Goal: Check status: Check status

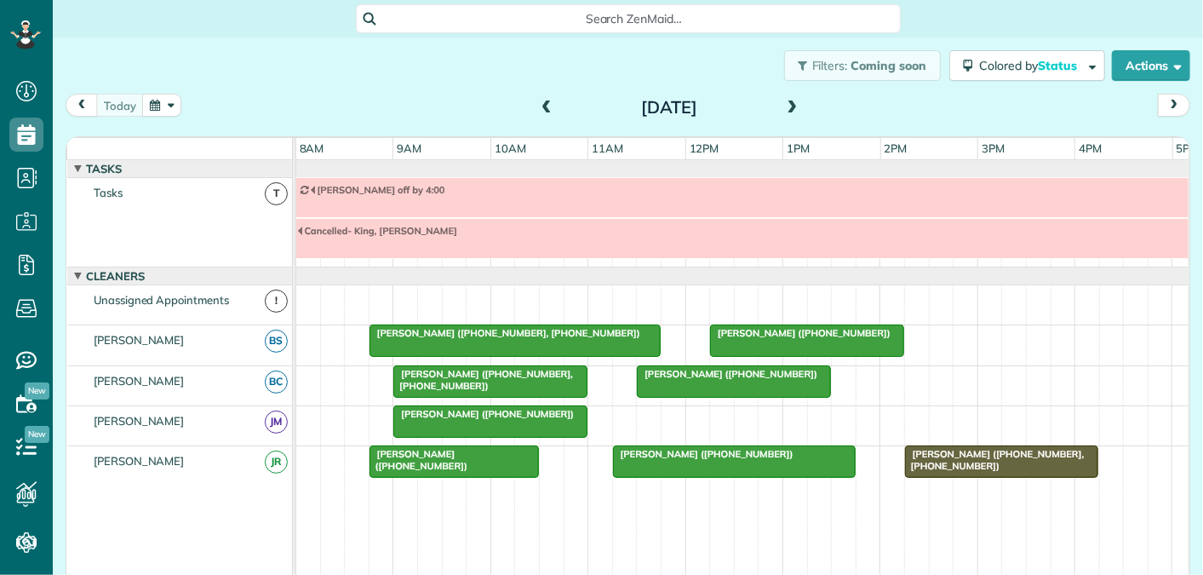
scroll to position [58, 0]
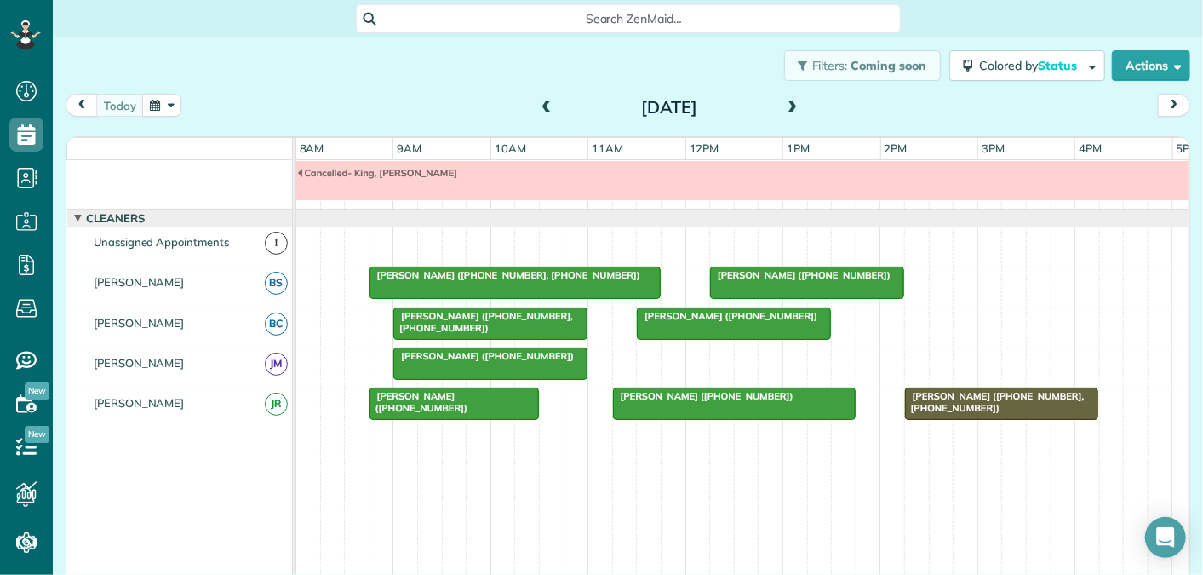
click at [543, 106] on span at bounding box center [546, 107] width 19 height 15
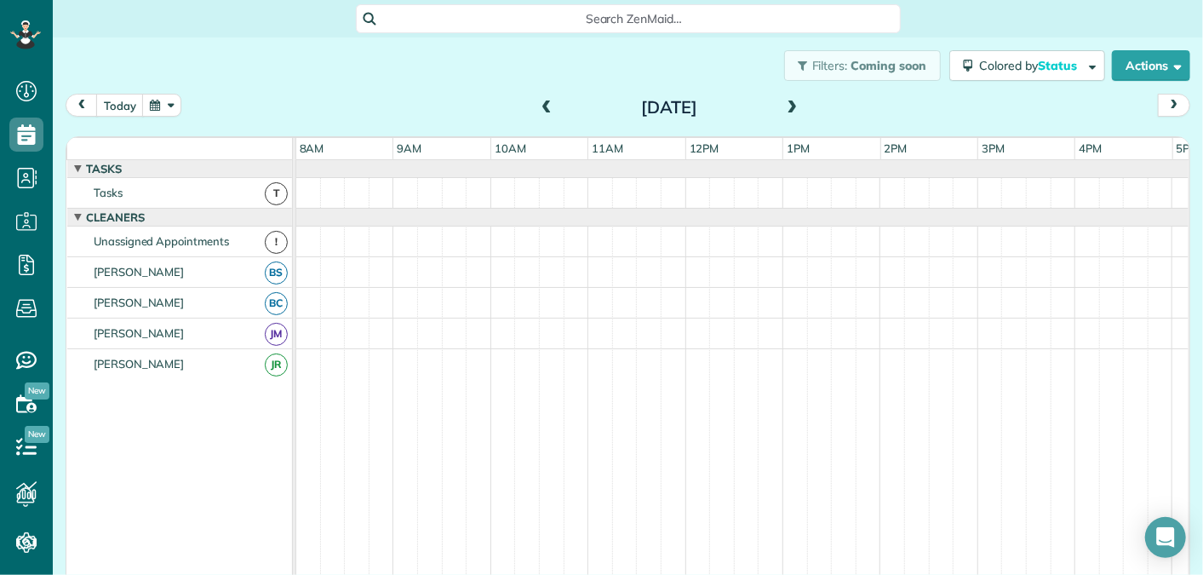
scroll to position [100, 0]
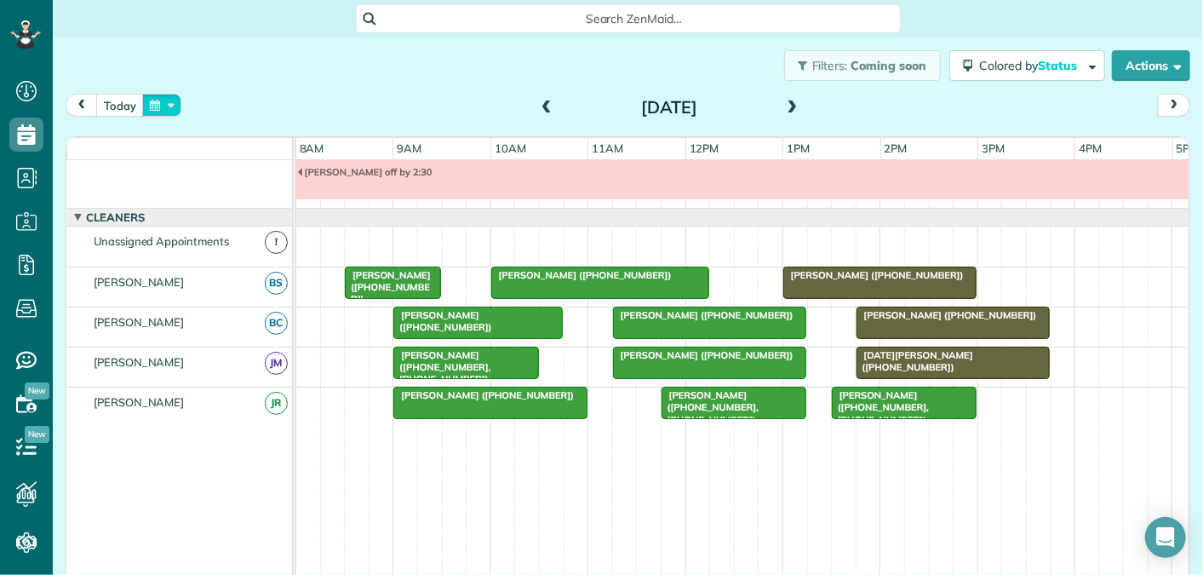
click at [153, 104] on button "button" at bounding box center [161, 105] width 39 height 23
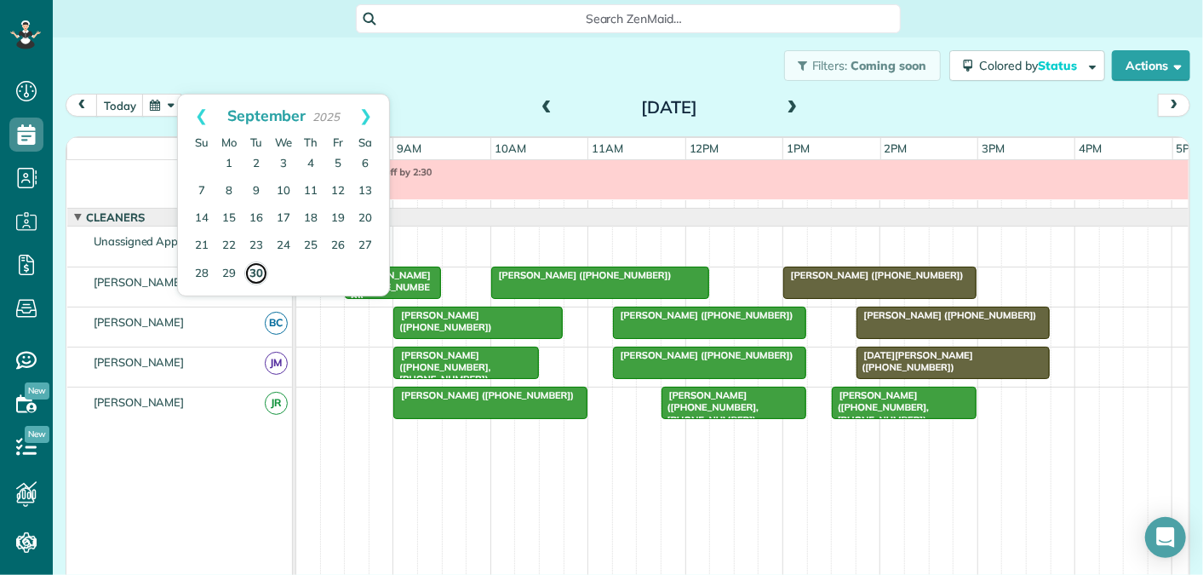
click at [255, 270] on link "30" at bounding box center [256, 273] width 24 height 24
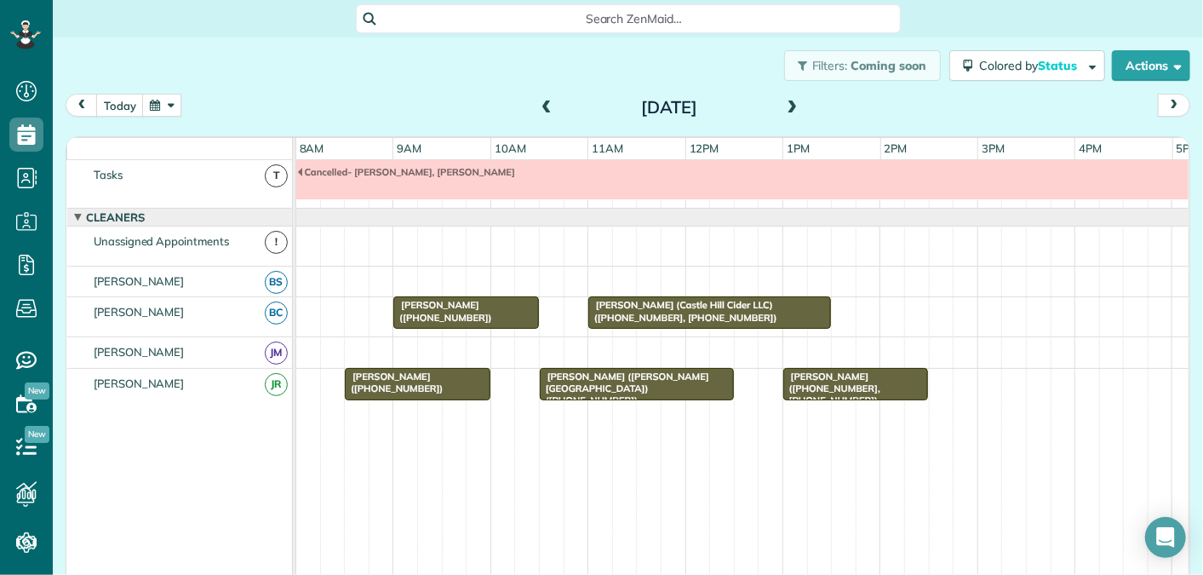
scroll to position [0, 0]
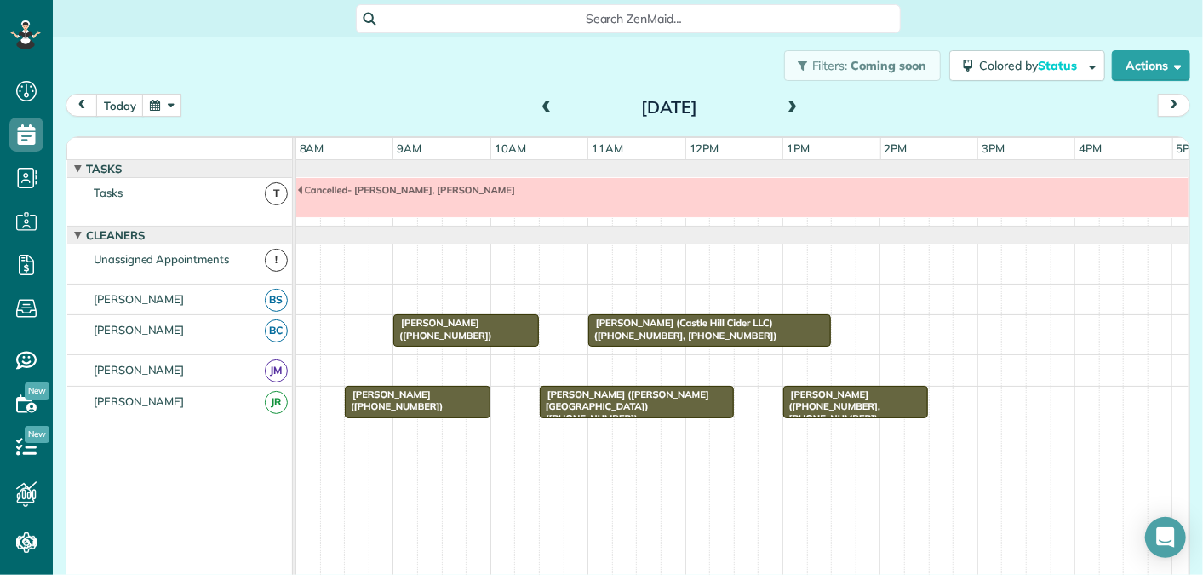
click at [548, 106] on span at bounding box center [546, 107] width 19 height 15
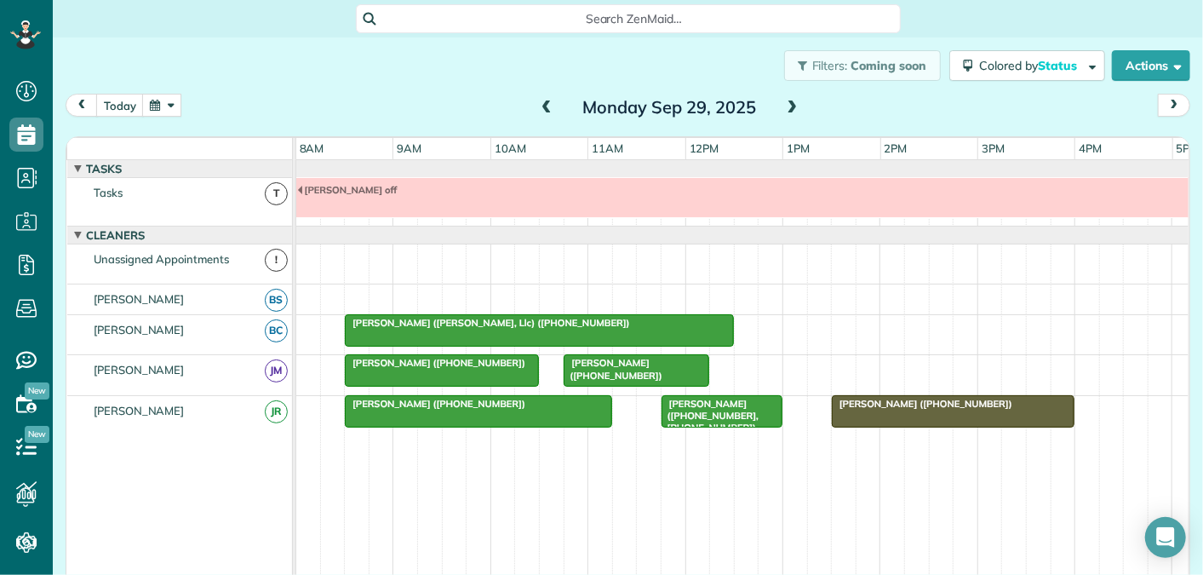
scroll to position [18, 0]
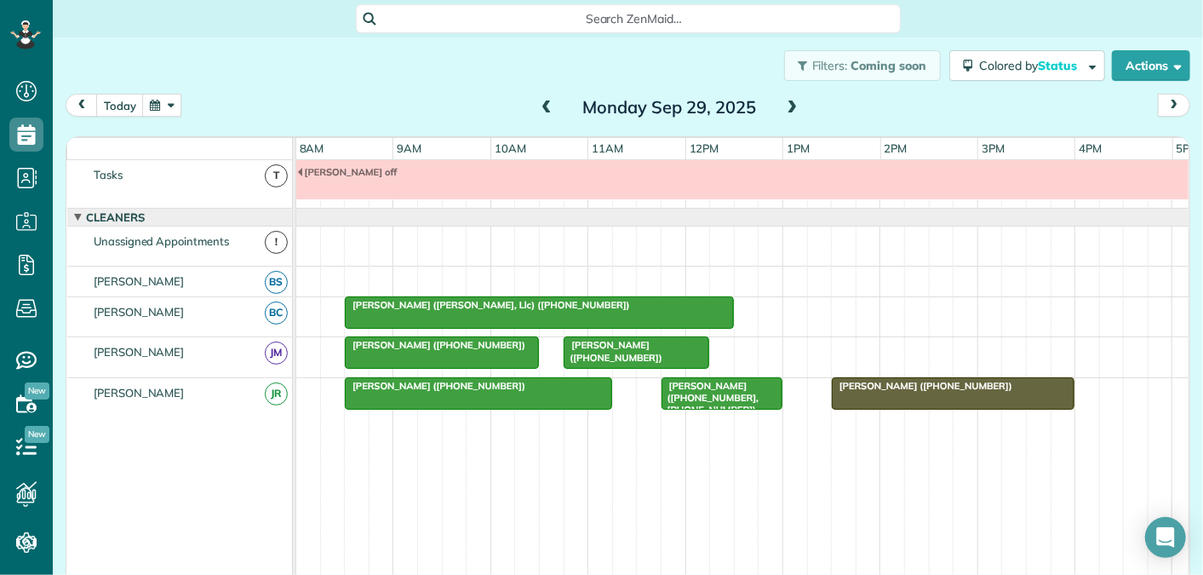
click at [800, 107] on span at bounding box center [792, 107] width 19 height 15
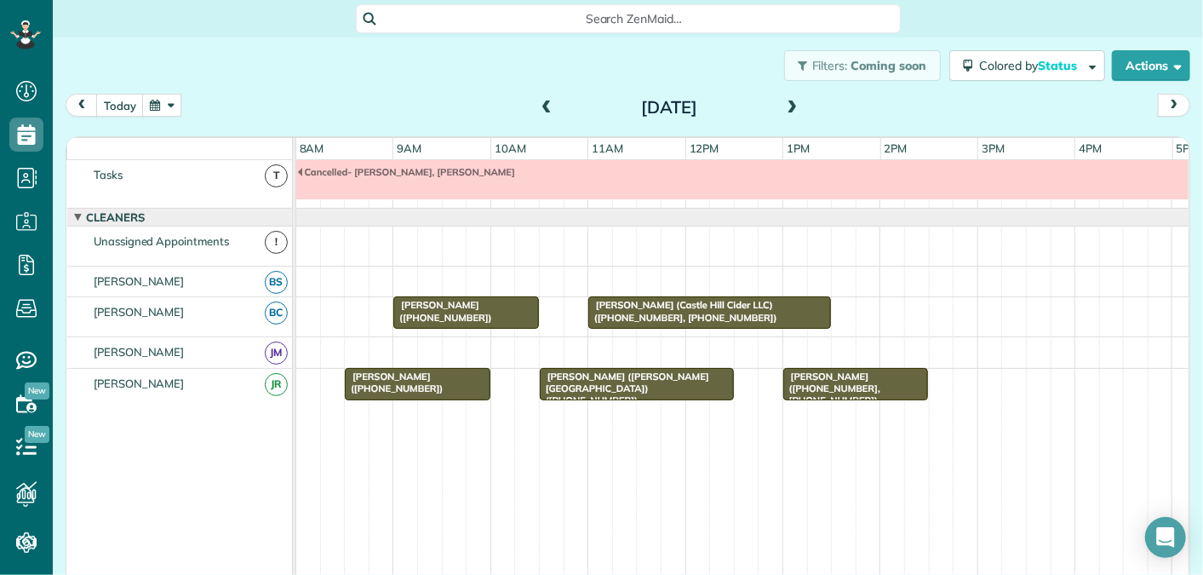
click at [800, 107] on span at bounding box center [792, 107] width 19 height 15
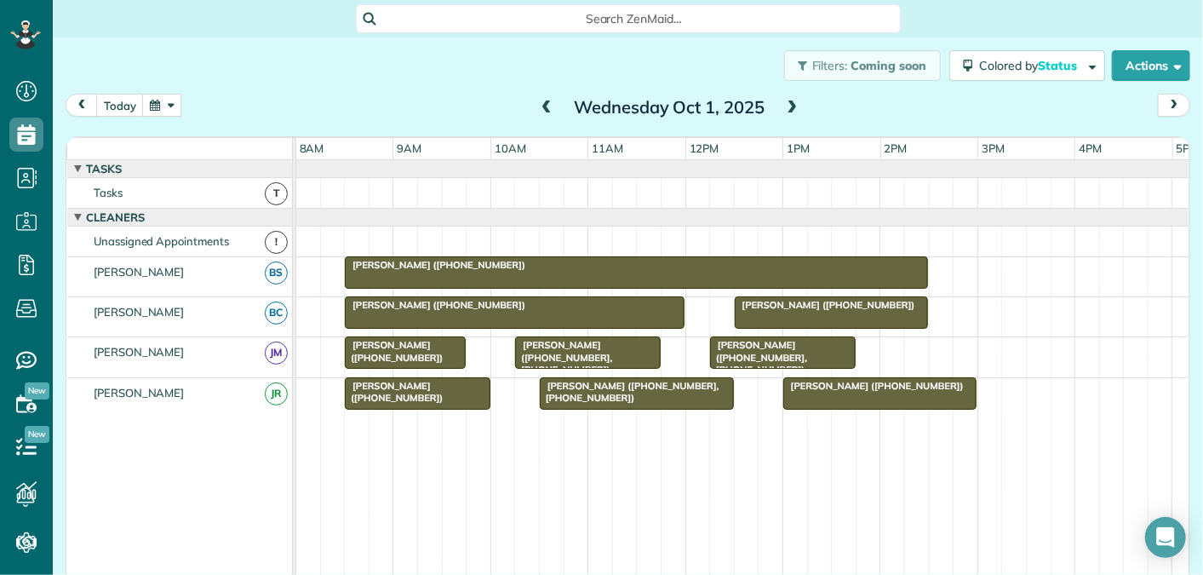
click at [794, 106] on span at bounding box center [792, 107] width 19 height 15
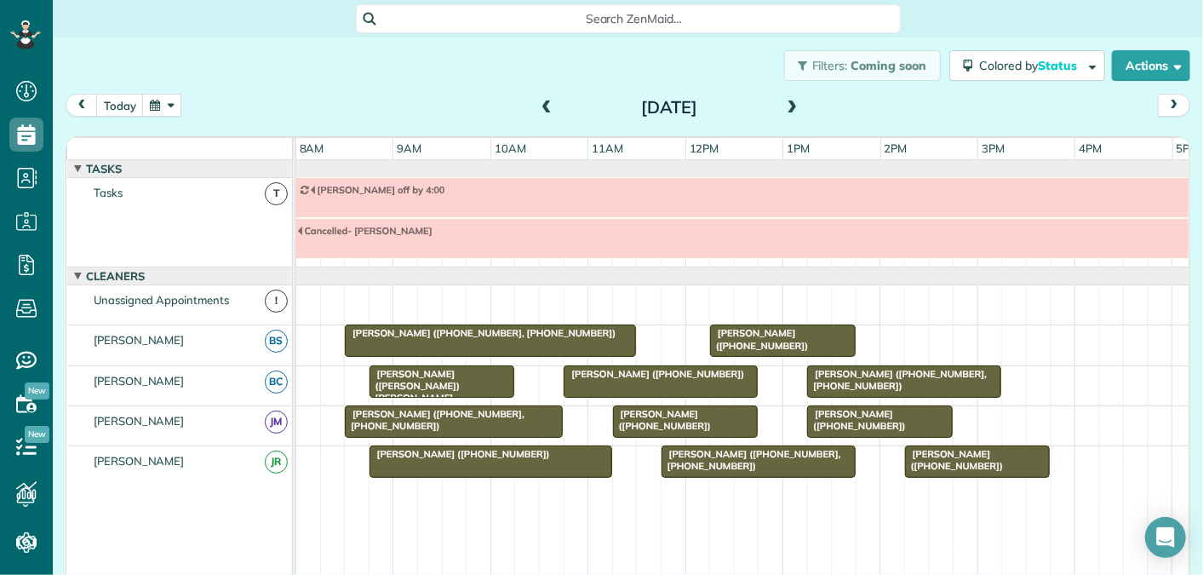
scroll to position [58, 0]
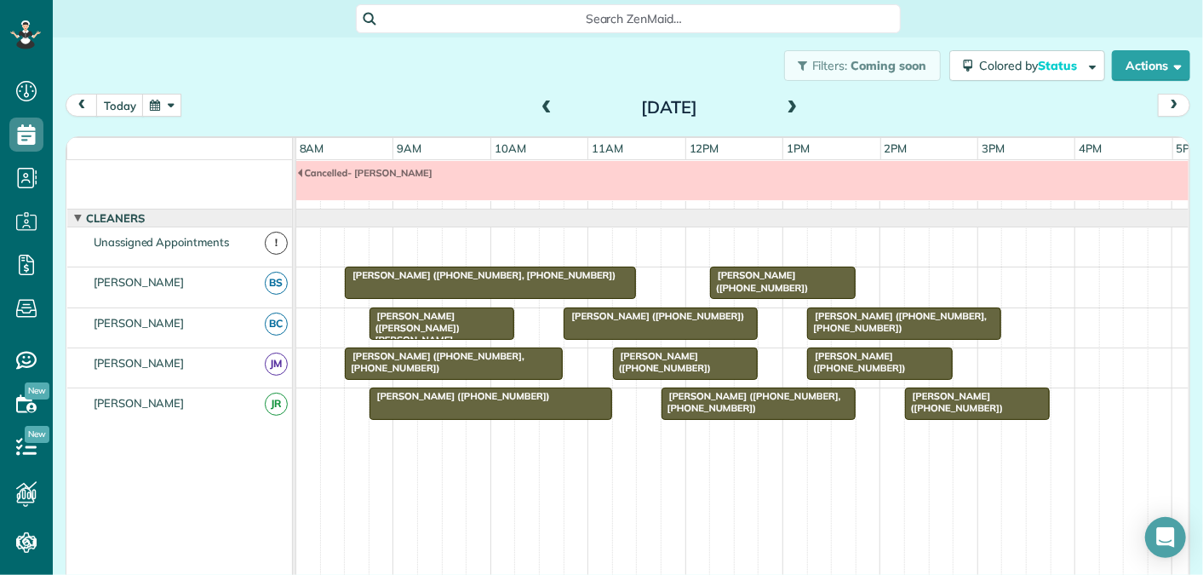
click at [794, 106] on span at bounding box center [792, 107] width 19 height 15
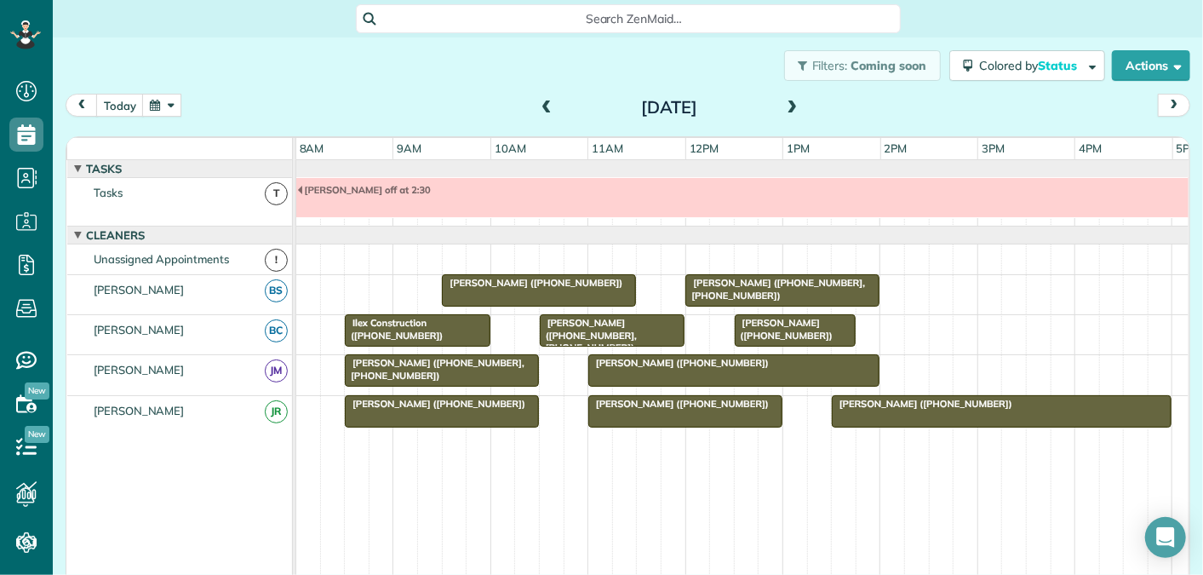
scroll to position [18, 0]
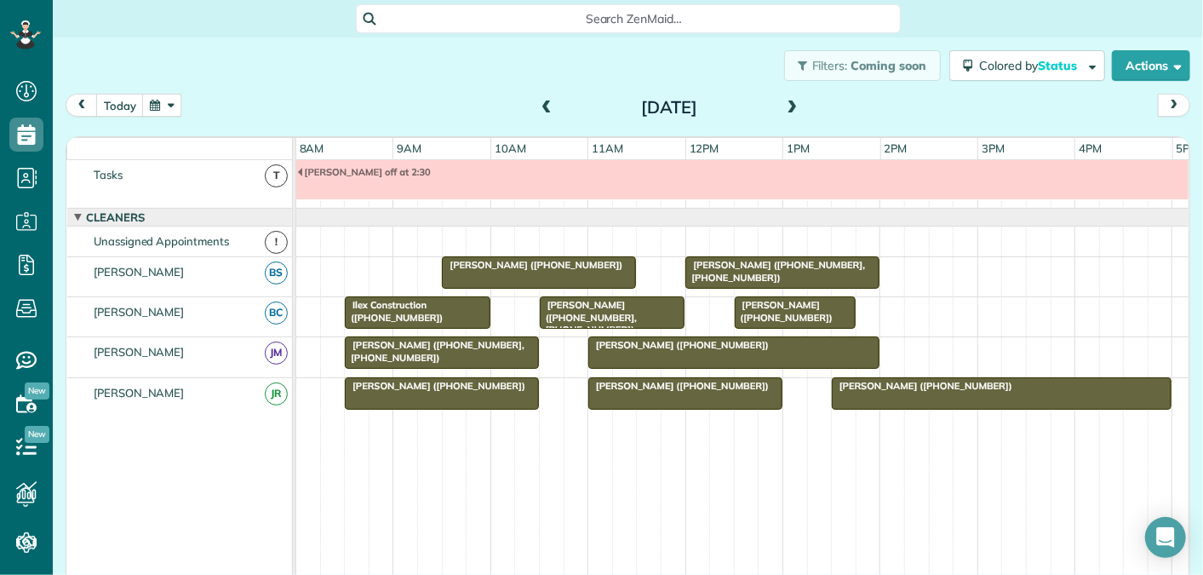
click at [549, 101] on span at bounding box center [546, 107] width 19 height 15
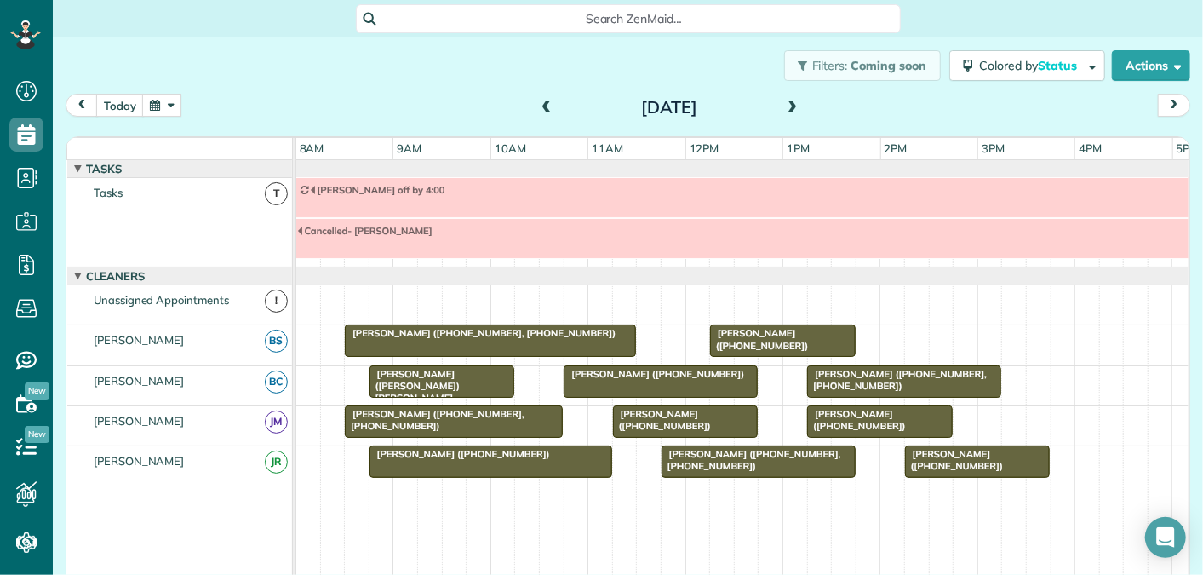
scroll to position [58, 0]
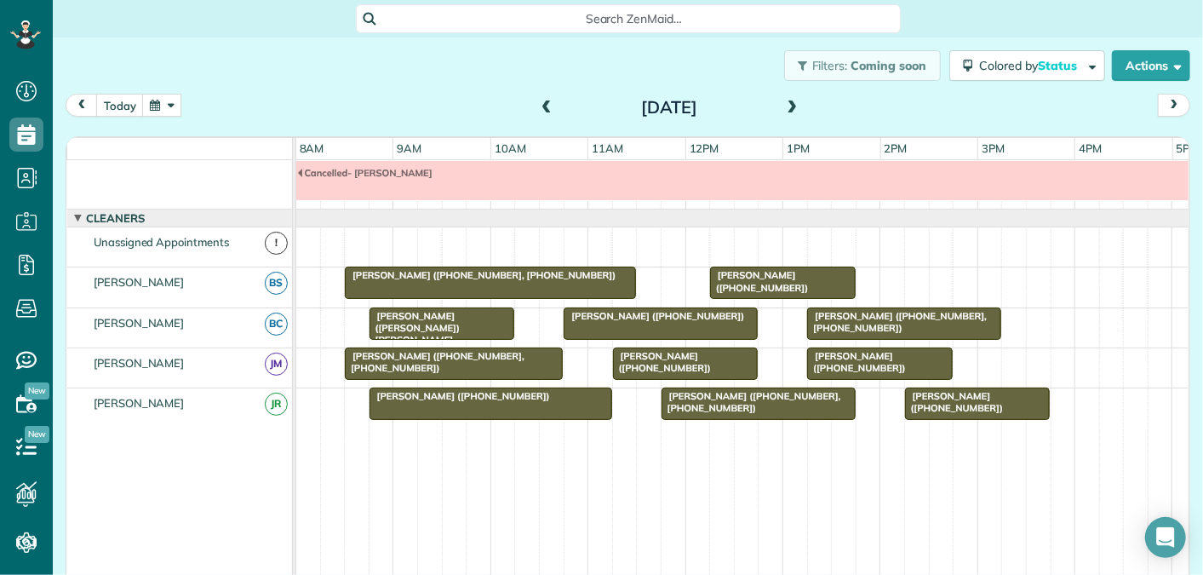
click at [549, 101] on span at bounding box center [546, 107] width 19 height 15
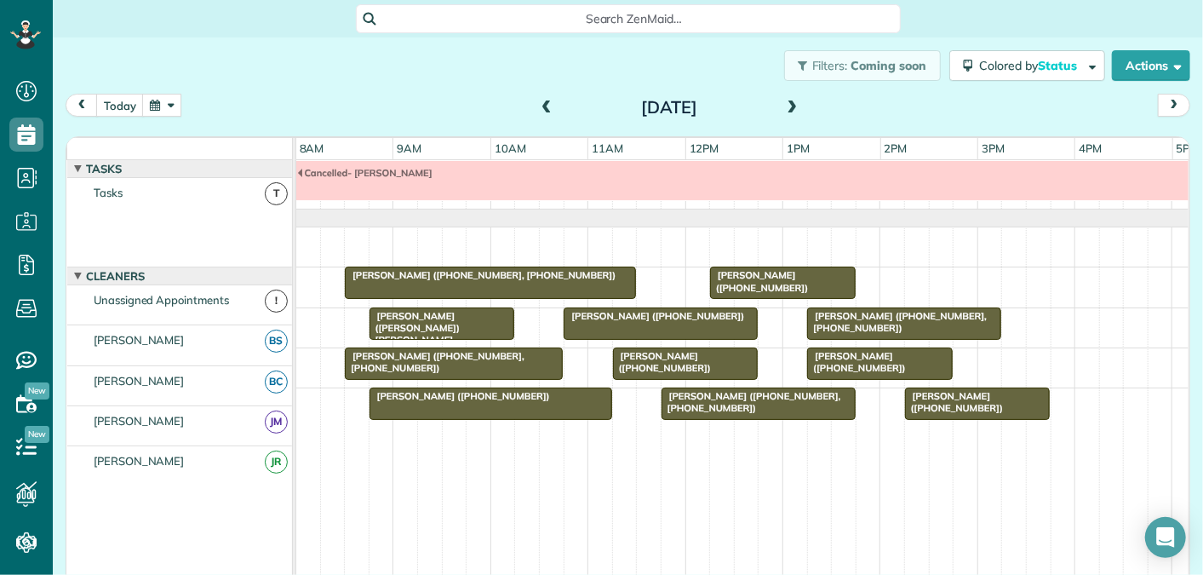
scroll to position [0, 0]
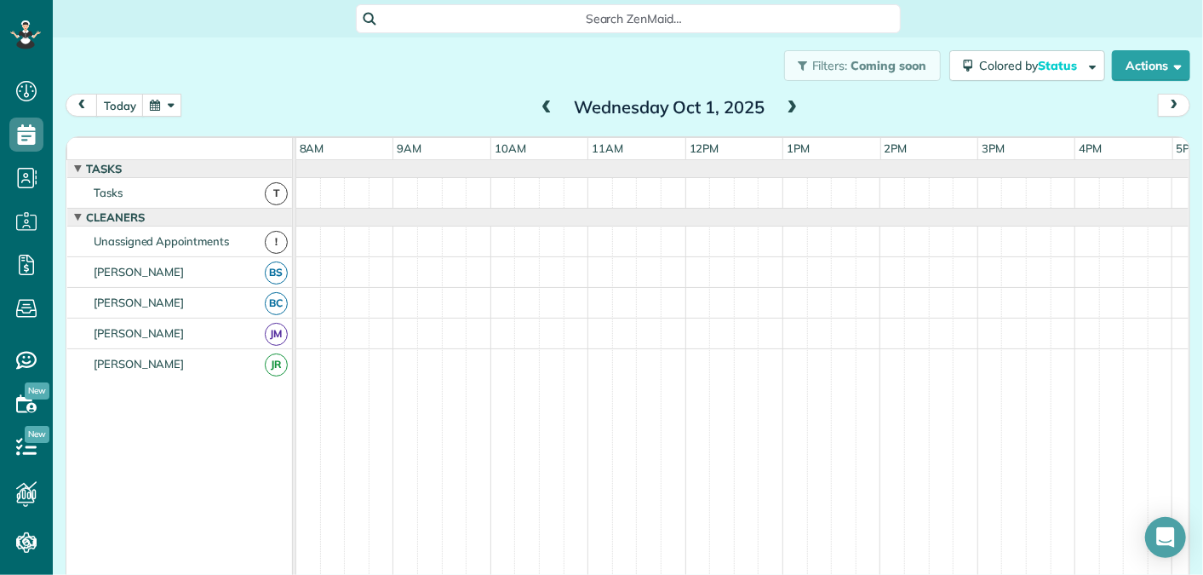
click at [548, 101] on span at bounding box center [546, 107] width 19 height 15
click at [795, 106] on span at bounding box center [792, 107] width 19 height 15
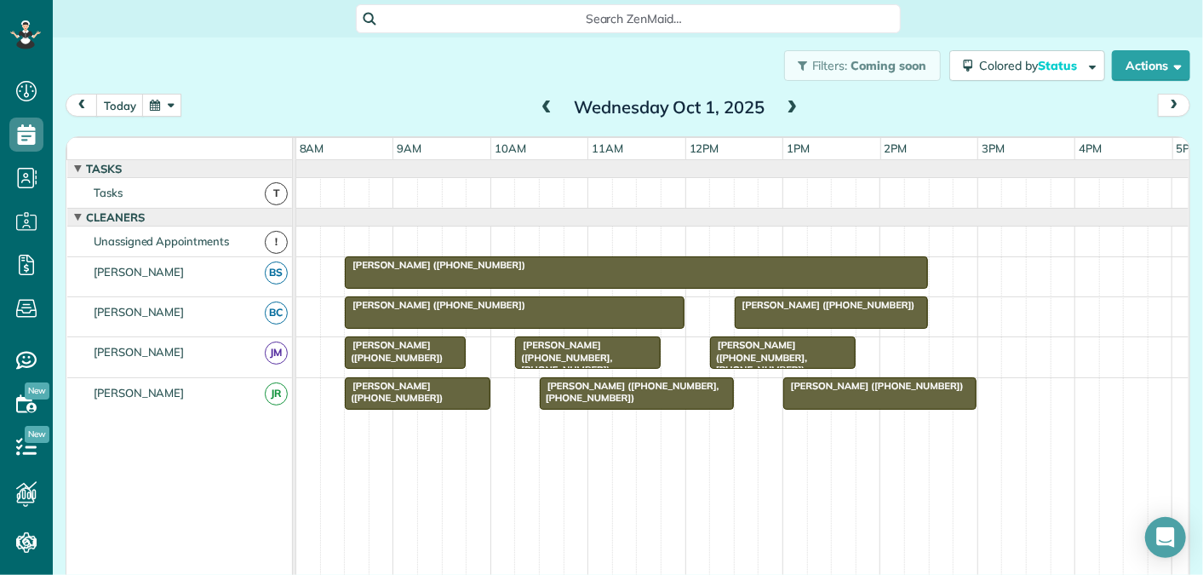
click at [549, 104] on span at bounding box center [546, 107] width 19 height 15
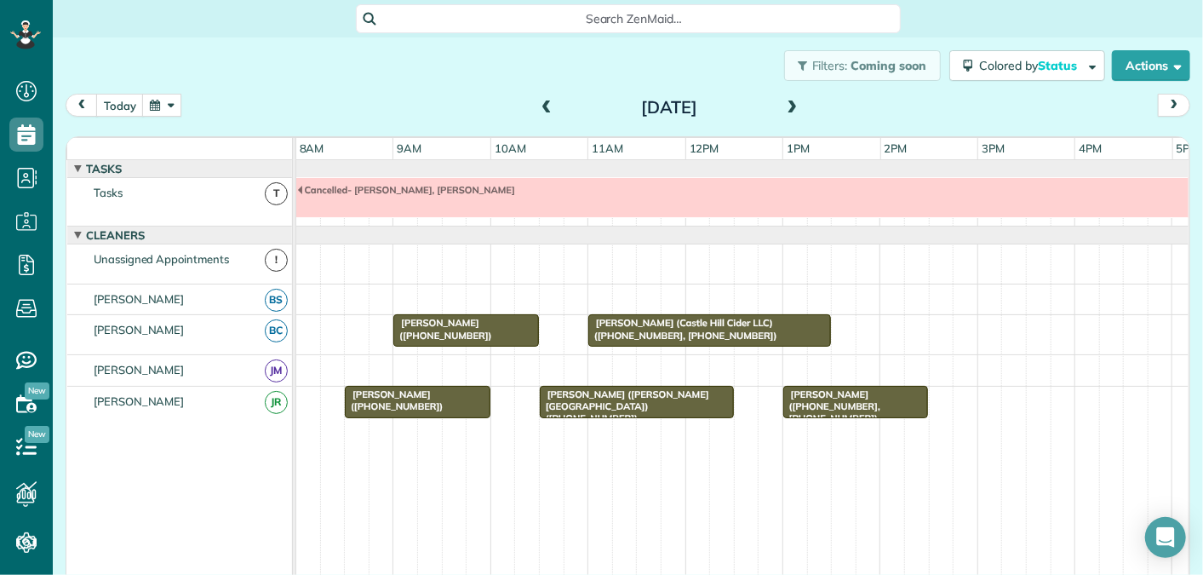
click at [792, 105] on span at bounding box center [792, 107] width 19 height 15
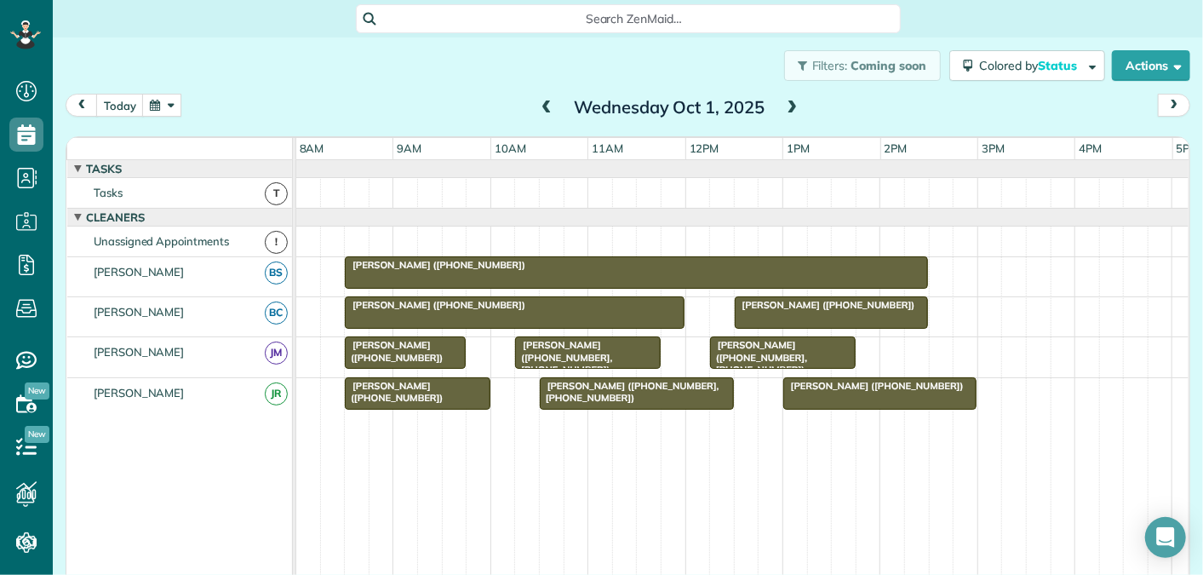
click at [792, 105] on span at bounding box center [792, 107] width 19 height 15
